Goal: Task Accomplishment & Management: Complete application form

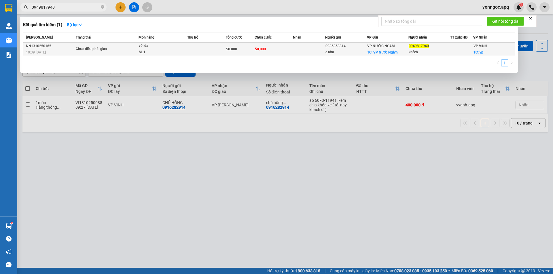
type input "0949817940"
click at [139, 50] on td "vòi da SL: 1" at bounding box center [163, 50] width 49 height 14
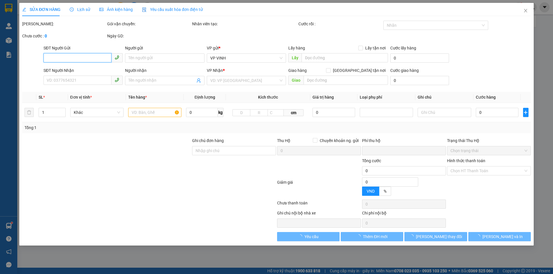
type input "0985858814"
type input "c tâm"
checkbox input "true"
type input "VP Nước Ngầm"
type input "0949817940"
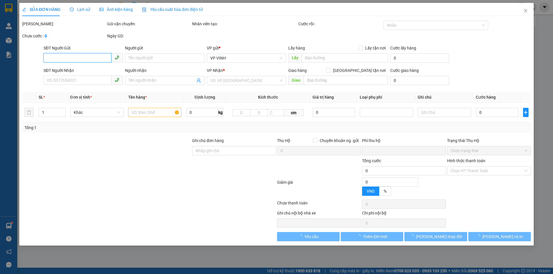
type input "khách"
checkbox input "true"
type input "vp"
type input "0"
type input "50.000"
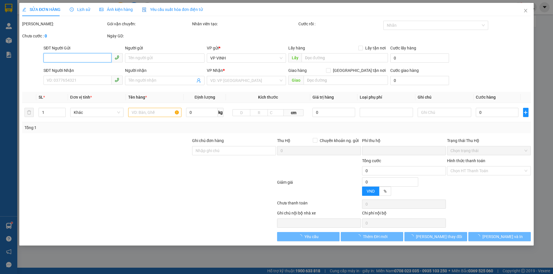
type input "50.000"
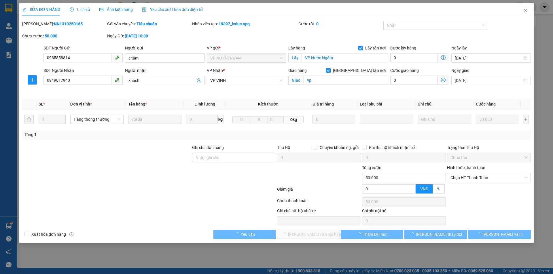
click at [76, 9] on span "Lịch sử" at bounding box center [80, 9] width 20 height 5
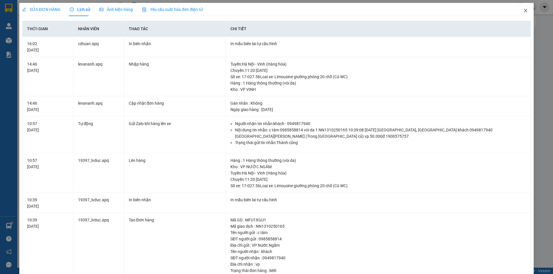
click at [524, 12] on icon "close" at bounding box center [525, 10] width 3 height 3
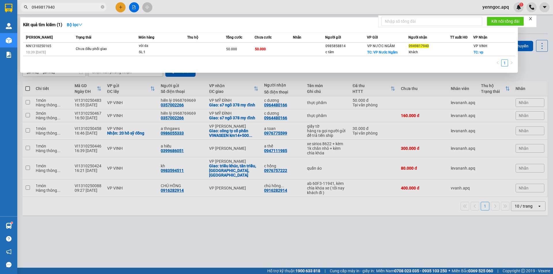
click at [70, 8] on input "0949817940" at bounding box center [66, 7] width 68 height 6
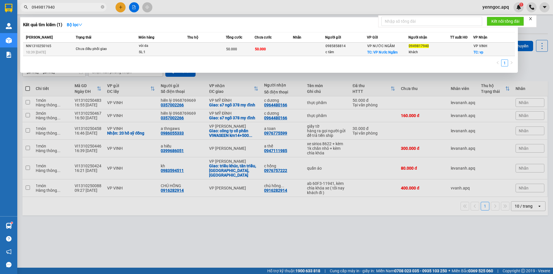
click at [72, 49] on div "NN1310250165" at bounding box center [50, 46] width 48 height 6
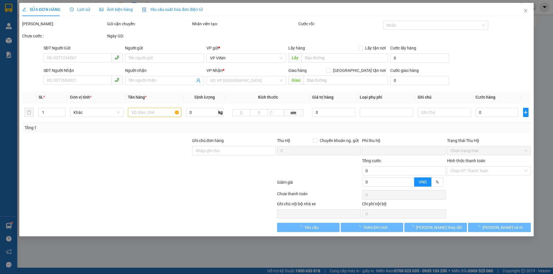
type input "0985858814"
type input "c tâm"
checkbox input "true"
type input "VP Nước Ngầm"
type input "0949817940"
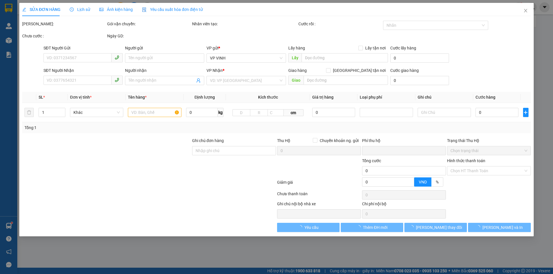
type input "khách"
checkbox input "true"
type input "vp"
type input "0"
type input "50.000"
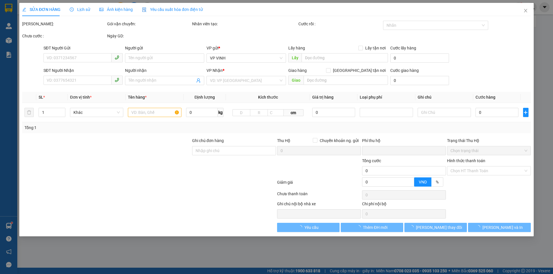
type input "50.000"
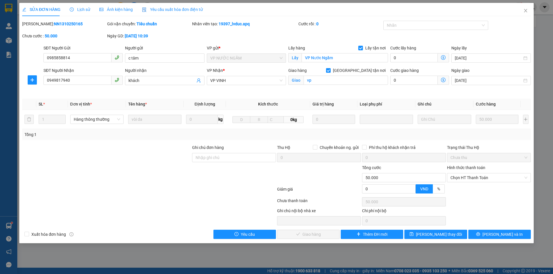
click at [80, 11] on span "Lịch sử" at bounding box center [80, 9] width 20 height 5
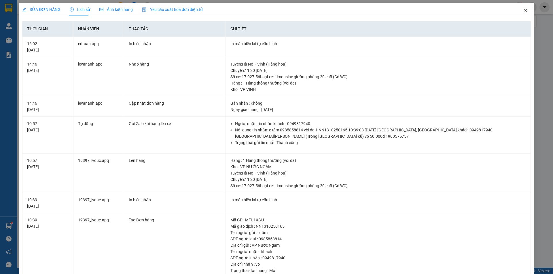
click at [523, 12] on icon "close" at bounding box center [525, 10] width 5 height 5
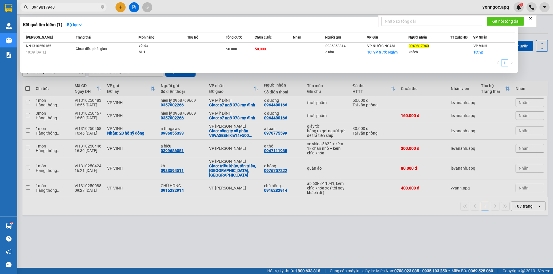
click at [88, 8] on input "0949817940" at bounding box center [66, 7] width 68 height 6
click at [88, 10] on input "0949817940" at bounding box center [66, 7] width 68 height 6
paste input "353981607"
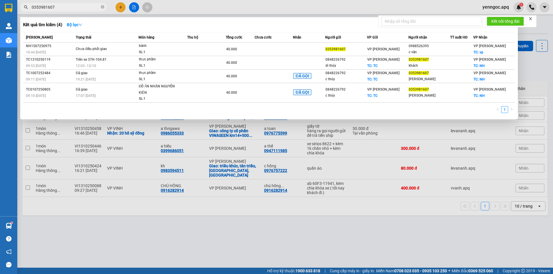
type input "0353981607"
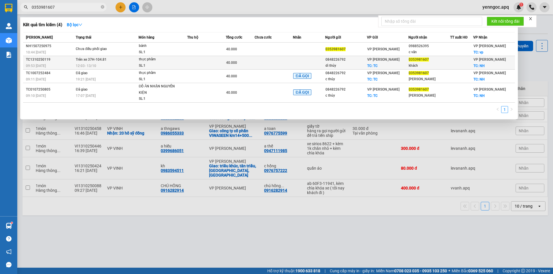
click at [86, 68] on span "12:03 [DATE]" at bounding box center [86, 65] width 20 height 5
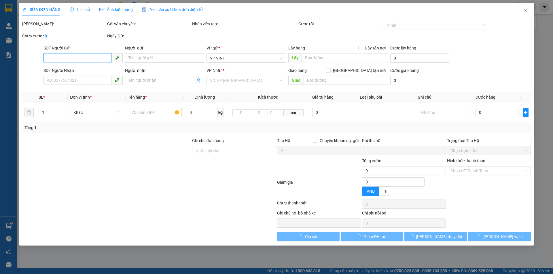
type input "0848226792"
type input "dì thúy"
checkbox input "true"
type input "TC"
type input "0353981607"
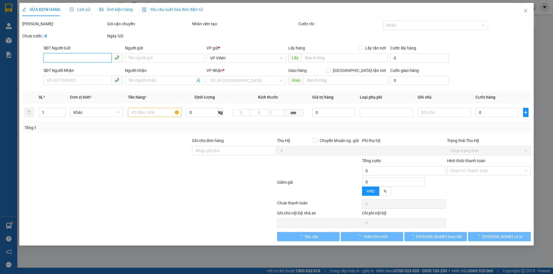
type input "khách"
checkbox input "true"
type input "NH"
type input "0"
type input "40.000"
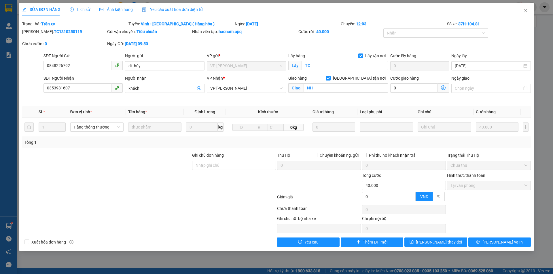
click at [78, 9] on span "Lịch sử" at bounding box center [80, 9] width 20 height 5
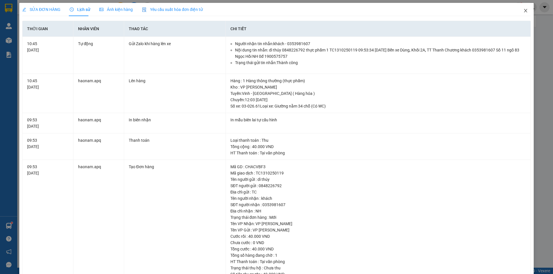
click at [523, 11] on icon "close" at bounding box center [525, 10] width 5 height 5
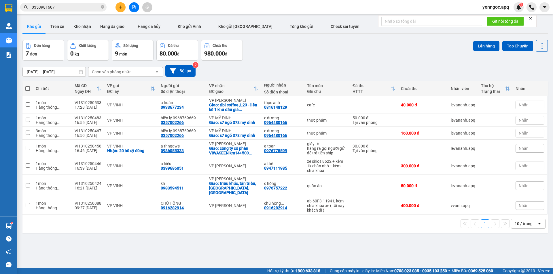
click at [78, 6] on input "0353981607" at bounding box center [66, 7] width 68 height 6
